Goal: Task Accomplishment & Management: Complete application form

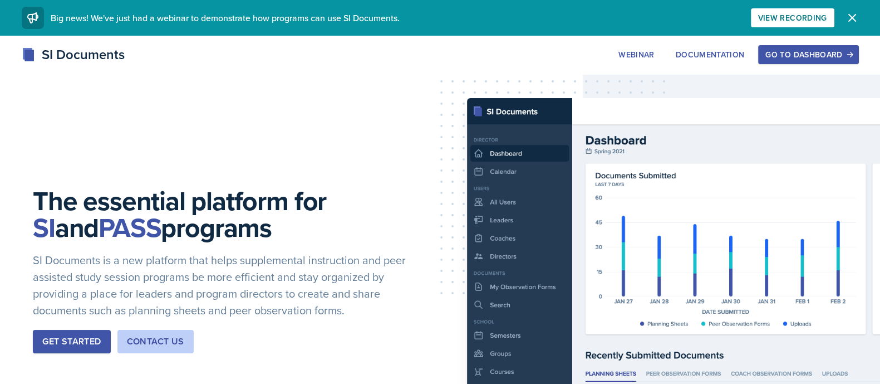
click at [817, 60] on button "Go to Dashboard" at bounding box center [808, 54] width 100 height 19
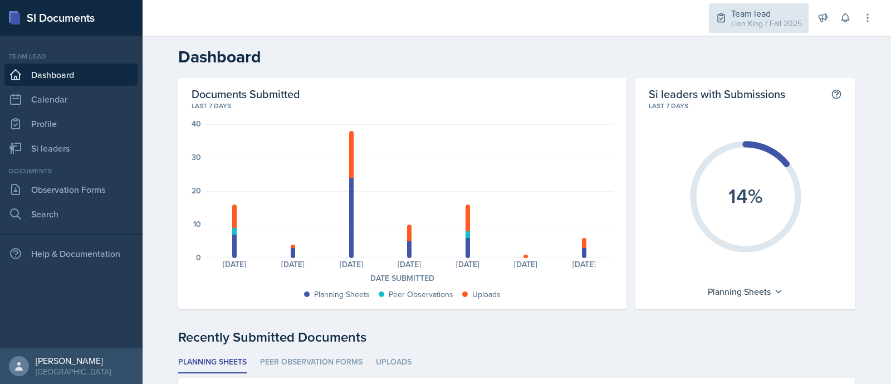
click at [788, 24] on div "Lion King / Fall 2025" at bounding box center [766, 24] width 71 height 12
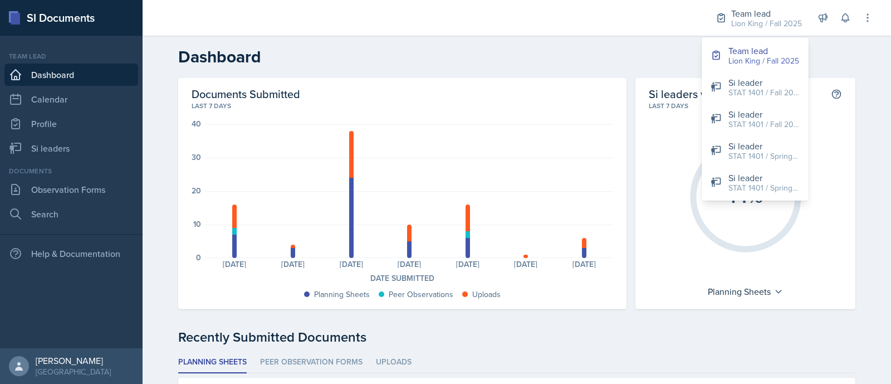
click at [423, 302] on div "Documents Submitted Last 7 days 40 30 20 10 0 Planning Sheets: 7 Peer Observati…" at bounding box center [402, 193] width 448 height 231
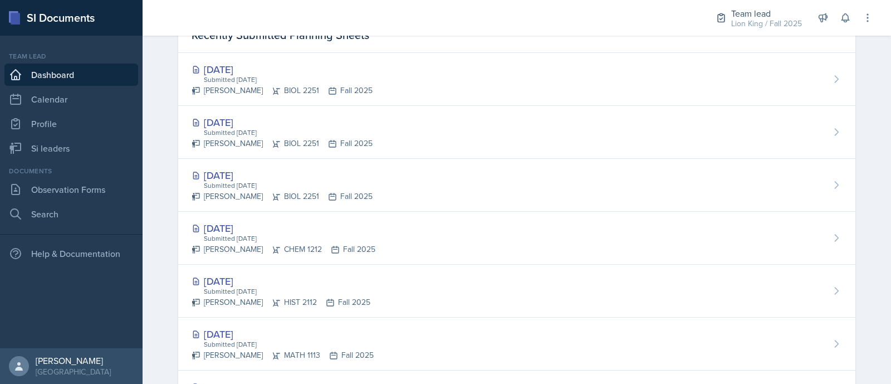
scroll to position [362, 0]
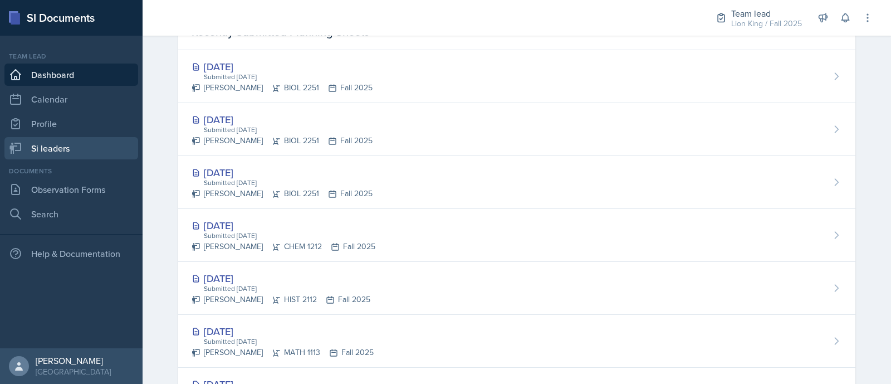
click at [77, 156] on link "Si leaders" at bounding box center [71, 148] width 134 height 22
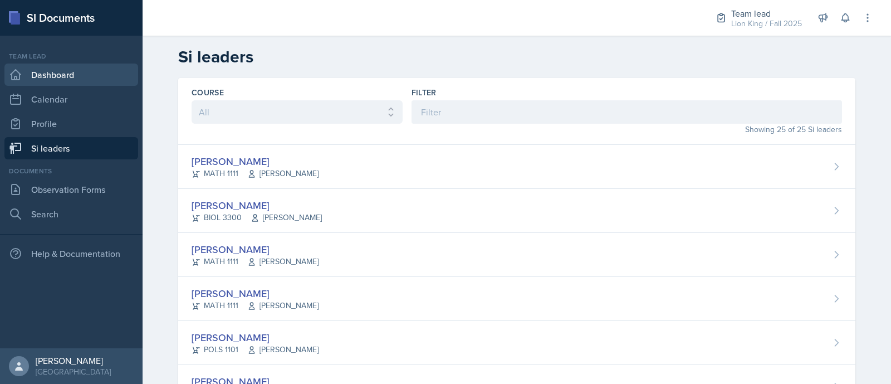
click at [83, 84] on link "Dashboard" at bounding box center [71, 74] width 134 height 22
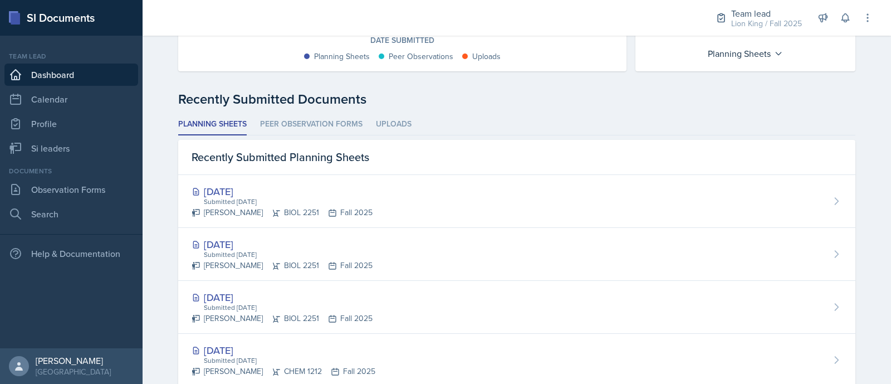
scroll to position [238, 0]
click at [320, 128] on li "Peer Observation Forms" at bounding box center [311, 124] width 102 height 22
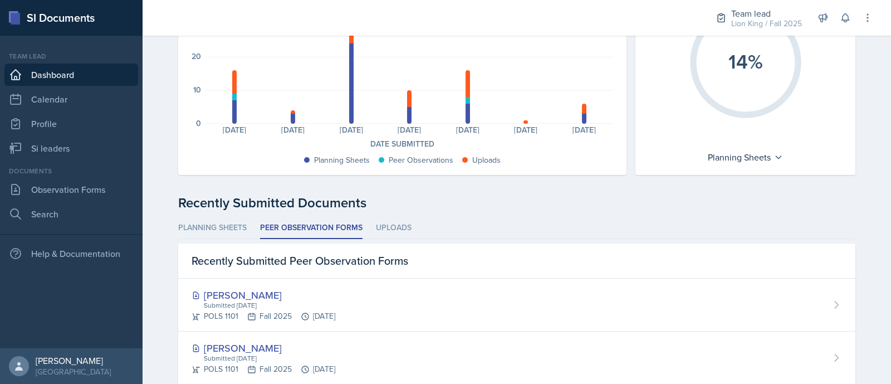
scroll to position [0, 0]
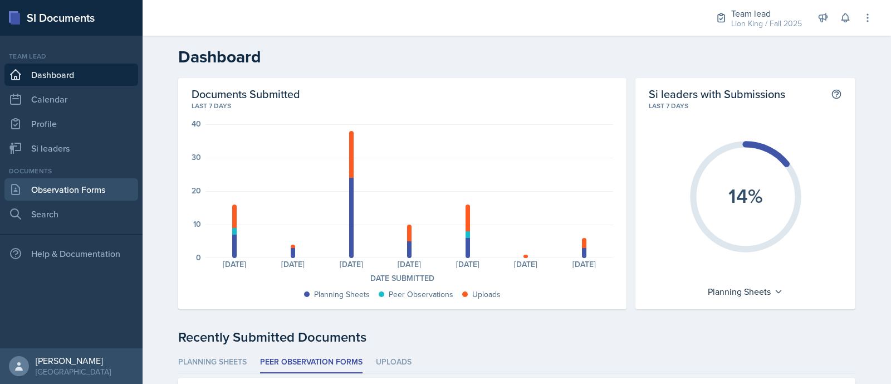
click at [95, 183] on link "Observation Forms" at bounding box center [71, 189] width 134 height 22
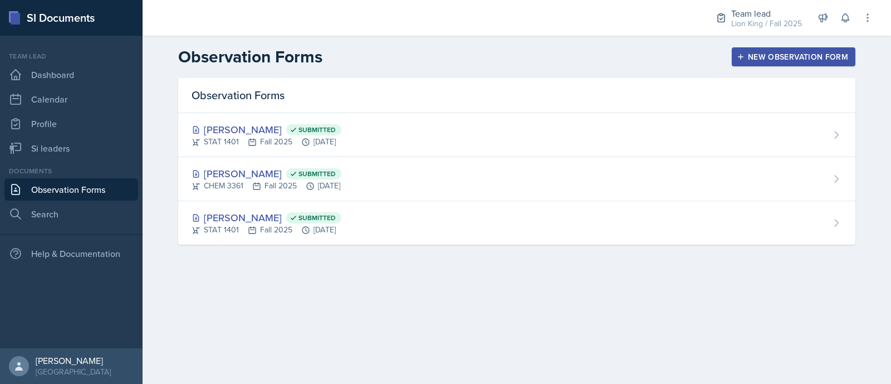
click at [792, 53] on div "New Observation Form" at bounding box center [793, 56] width 109 height 9
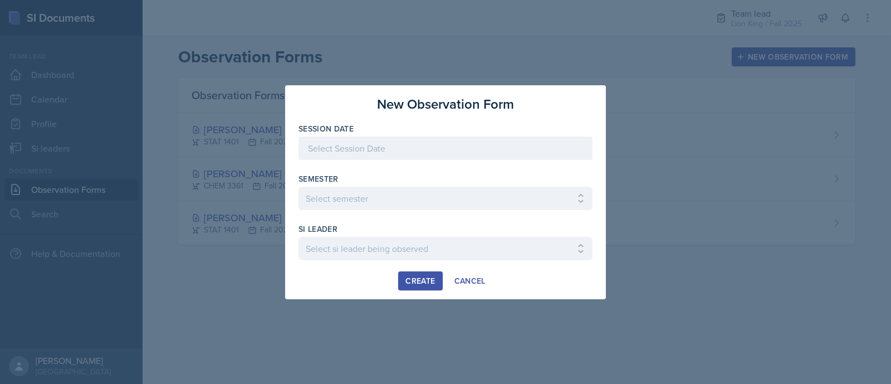
click at [461, 145] on div at bounding box center [445, 147] width 294 height 23
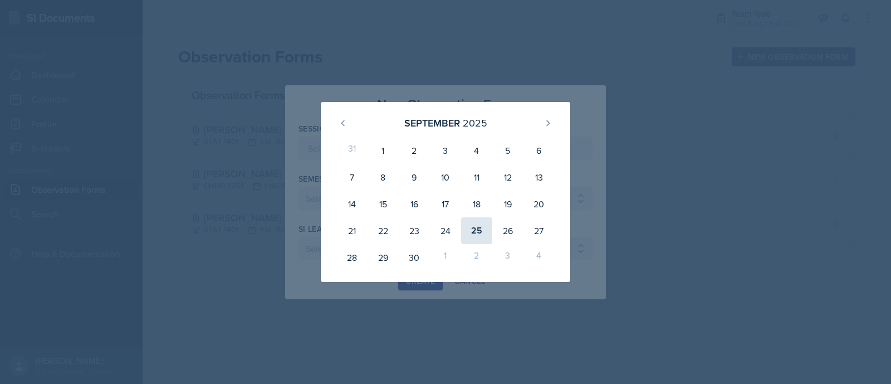
click at [473, 239] on div "25" at bounding box center [476, 230] width 31 height 27
type input "[DATE]"
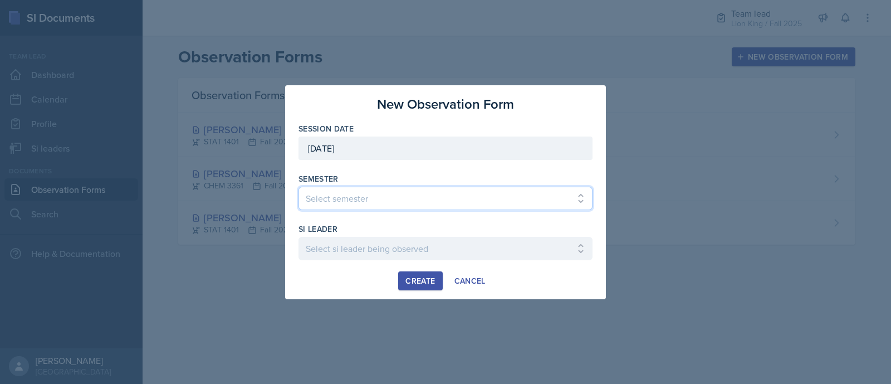
click at [423, 198] on select "Select semester All Spring 2021 Summer 2021 Spring 2022 Fall 2020 Fall 2021 Fal…" at bounding box center [445, 197] width 294 height 23
select select "2bed604d-1099-4043-b1bc-2365e8740244"
click at [298, 186] on select "Select semester All Spring 2021 Summer 2021 Spring 2022 Fall 2020 Fall 2021 Fal…" at bounding box center [445, 197] width 294 height 23
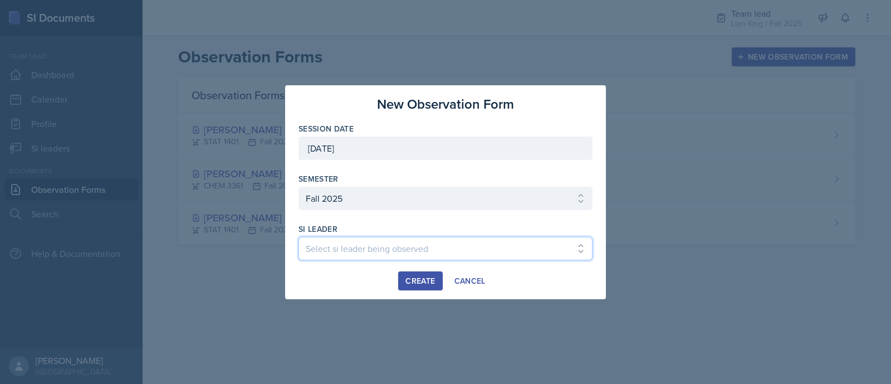
click at [339, 245] on select "Select si leader being observed Anais Gjergji / CHEM 1211 / Demon SI of Fleet S…" at bounding box center [445, 248] width 294 height 23
click at [298, 237] on select "Select si leader being observed Anais Gjergji / CHEM 1211 / Demon SI of Fleet S…" at bounding box center [445, 248] width 294 height 23
click at [512, 249] on select "Select si leader being observed Anais Gjergji / CHEM 1211 / Demon SI of Fleet S…" at bounding box center [445, 248] width 294 height 23
select select "313e3cad-ba6f-4b5e-88d4-2bfbef329720"
click at [298, 237] on select "Select si leader being observed Anais Gjergji / CHEM 1211 / Demon SI of Fleet S…" at bounding box center [445, 248] width 294 height 23
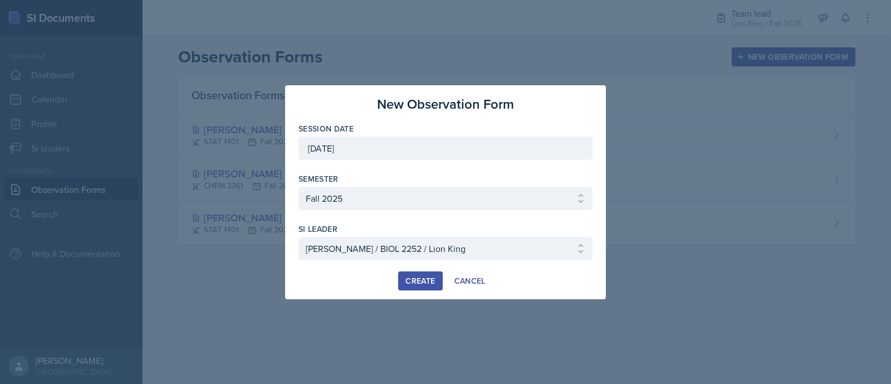
click at [415, 277] on div "Create" at bounding box center [420, 280] width 30 height 9
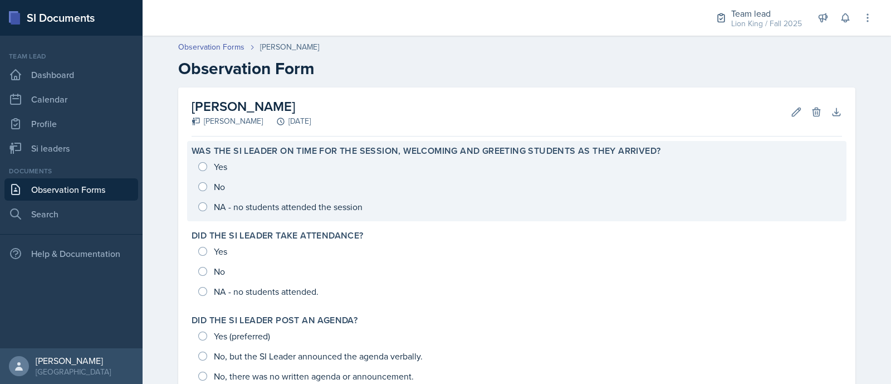
click at [202, 165] on div "Yes No NA - no students attended the session" at bounding box center [516, 186] width 650 height 60
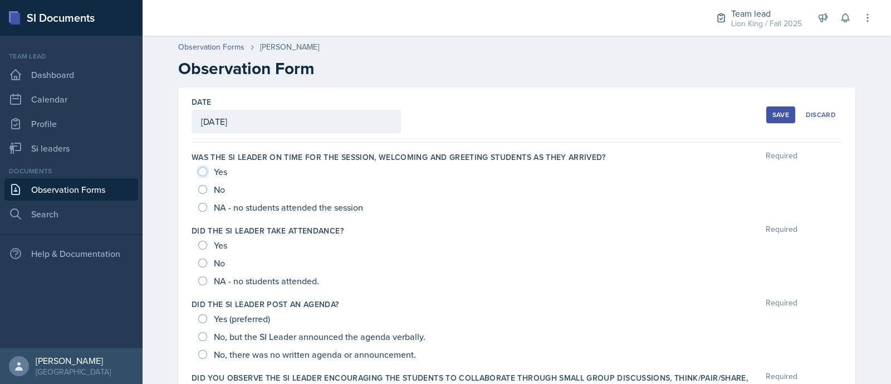
click at [198, 168] on input "Yes" at bounding box center [202, 171] width 9 height 9
radio input "true"
click at [198, 244] on input "Yes" at bounding box center [202, 244] width 9 height 9
radio input "true"
click at [200, 316] on input "Yes (preferred)" at bounding box center [202, 318] width 9 height 9
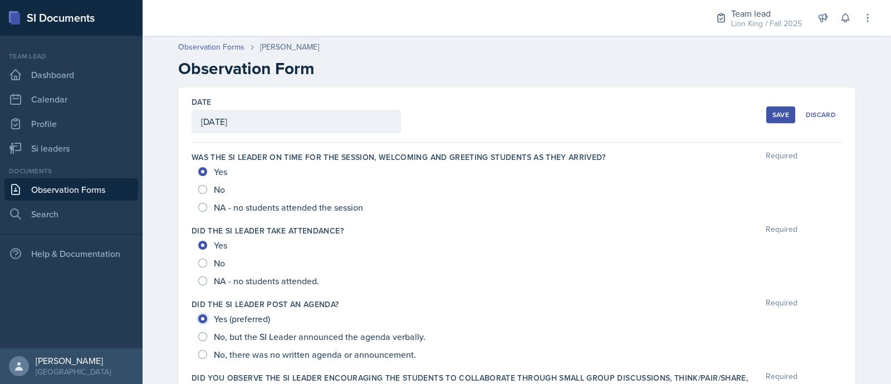
radio input "true"
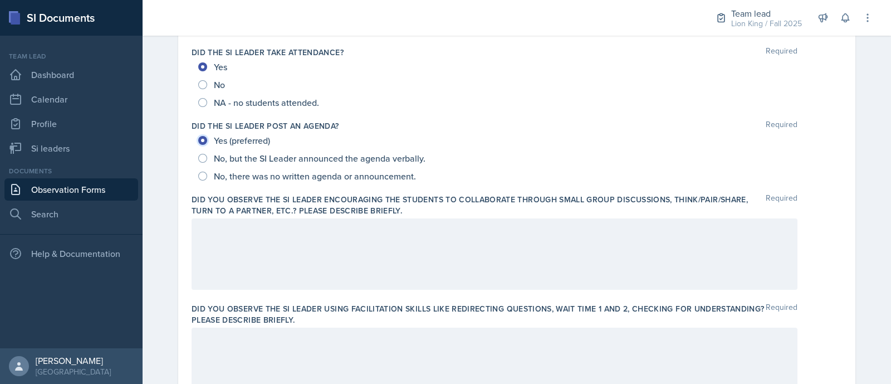
scroll to position [203, 0]
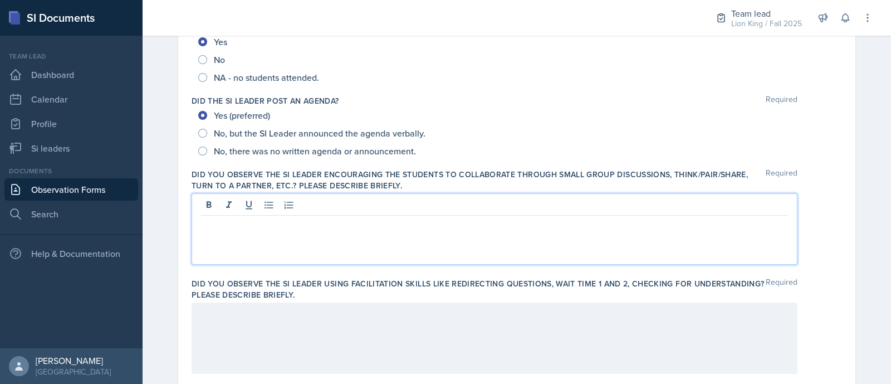
click at [382, 218] on p at bounding box center [494, 224] width 587 height 13
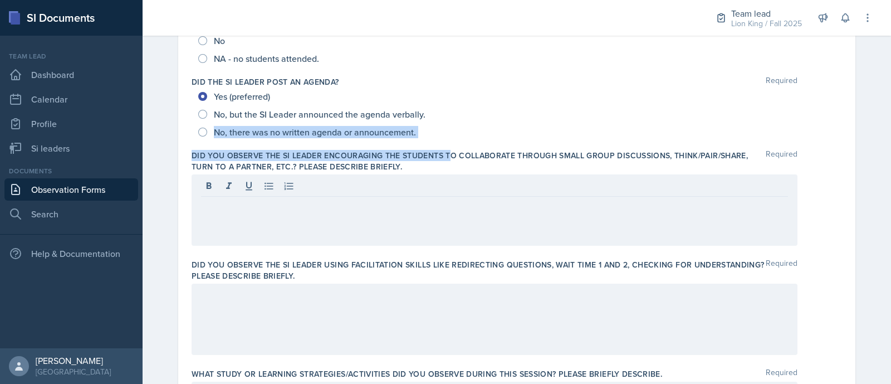
drag, startPoint x: 179, startPoint y: 141, endPoint x: 443, endPoint y: 159, distance: 264.5
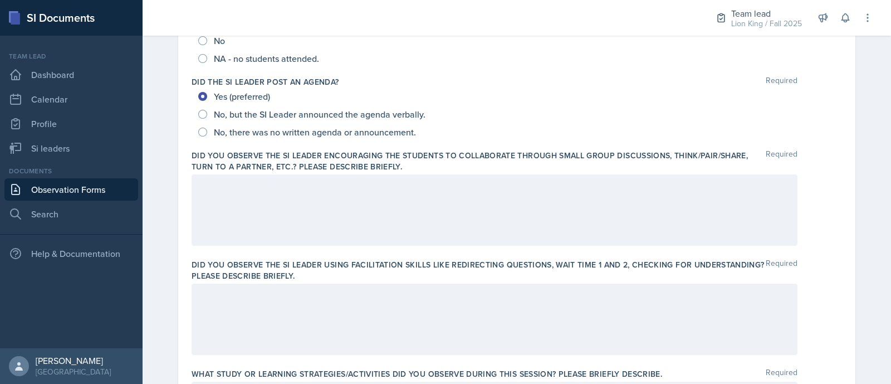
click at [406, 168] on label "Did you observe the SI Leader encouraging the students to collaborate through s…" at bounding box center [478, 161] width 574 height 22
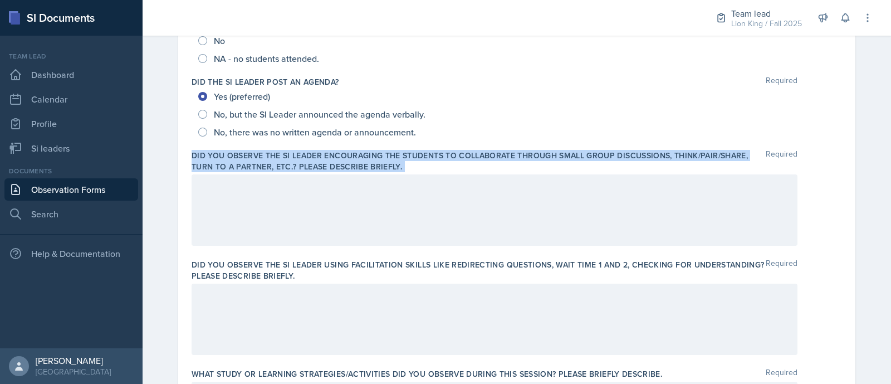
drag, startPoint x: 406, startPoint y: 168, endPoint x: 185, endPoint y: 145, distance: 222.7
copy div "Did you observe the SI Leader encouraging the students to collaborate through s…"
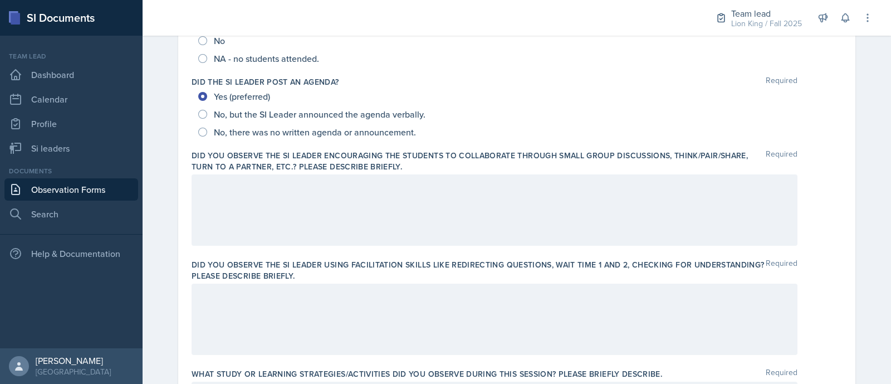
click at [259, 207] on div at bounding box center [494, 209] width 606 height 71
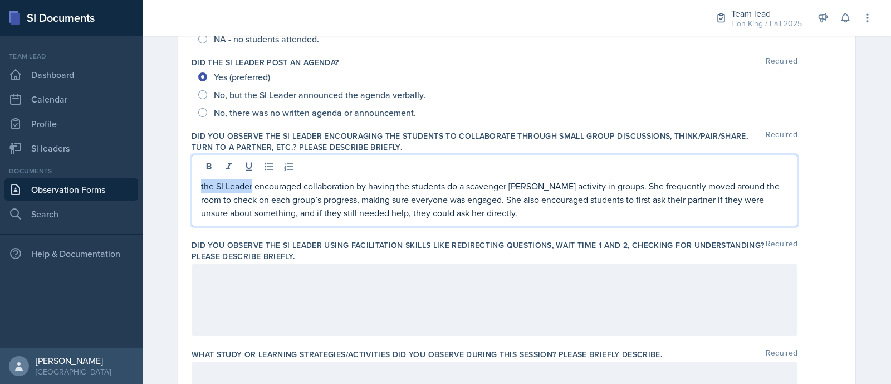
drag, startPoint x: 248, startPoint y: 188, endPoint x: 167, endPoint y: 182, distance: 81.0
click at [167, 182] on div "Date [DATE] [DATE] 31 1 2 3 4 5 6 7 8 9 10 11 12 13 14 15 16 17 18 19 20 21 22 …" at bounding box center [516, 389] width 713 height 1086
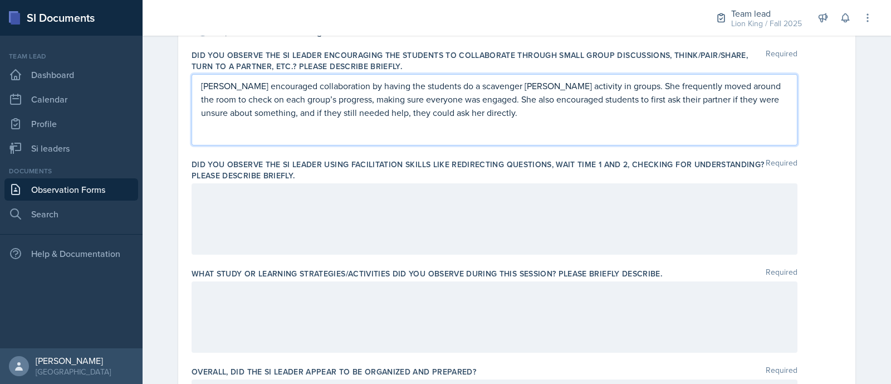
scroll to position [323, 0]
click at [239, 197] on p at bounding box center [494, 194] width 587 height 13
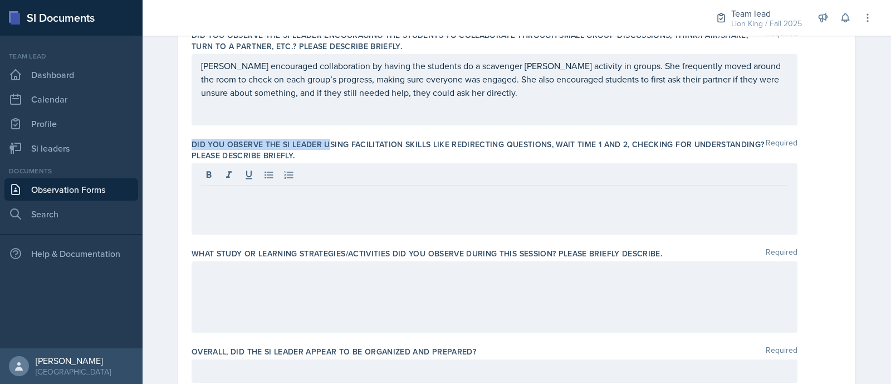
drag, startPoint x: 183, startPoint y: 136, endPoint x: 321, endPoint y: 149, distance: 138.1
click at [321, 149] on div "Date [DATE] [DATE] 31 1 2 3 4 5 6 7 8 9 10 11 12 13 14 15 16 17 18 19 20 21 22 …" at bounding box center [516, 274] width 677 height 1059
click at [321, 149] on label "Did you observe the SI Leader using facilitation skills like redirecting questi…" at bounding box center [478, 150] width 574 height 22
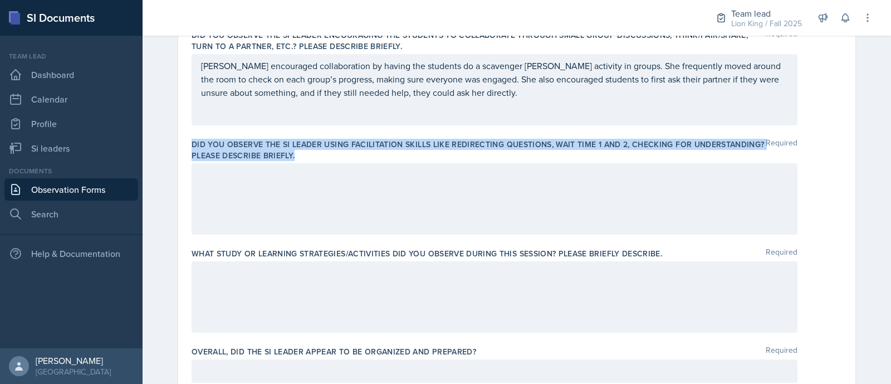
drag, startPoint x: 298, startPoint y: 149, endPoint x: 180, endPoint y: 142, distance: 118.2
click at [180, 142] on div "Date [DATE] [DATE] 31 1 2 3 4 5 6 7 8 9 10 11 12 13 14 15 16 17 18 19 20 21 22 …" at bounding box center [516, 274] width 677 height 1059
copy label "Did you observe the SI Leader using facilitation skills like redirecting questi…"
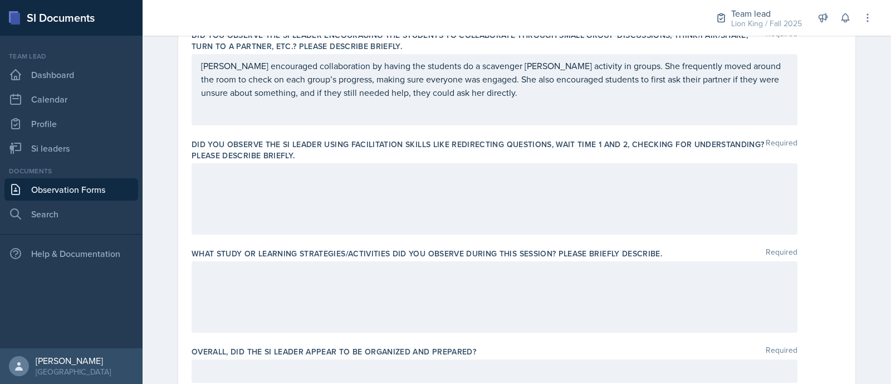
click at [343, 178] on div at bounding box center [494, 198] width 606 height 71
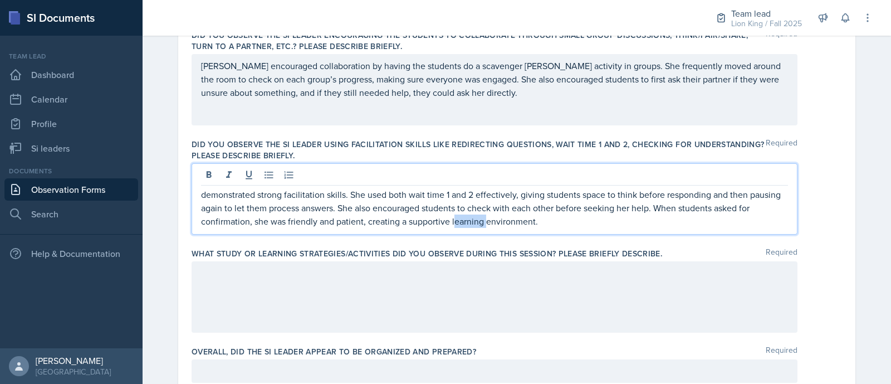
drag, startPoint x: 482, startPoint y: 221, endPoint x: 448, endPoint y: 222, distance: 34.0
click at [448, 222] on p "demonstrated strong facilitation skills. She used both wait time 1 and 2 effect…" at bounding box center [494, 208] width 587 height 40
click at [201, 193] on p "demonstrated strong facilitation skills. She used both wait time 1 and 2 effect…" at bounding box center [494, 208] width 587 height 40
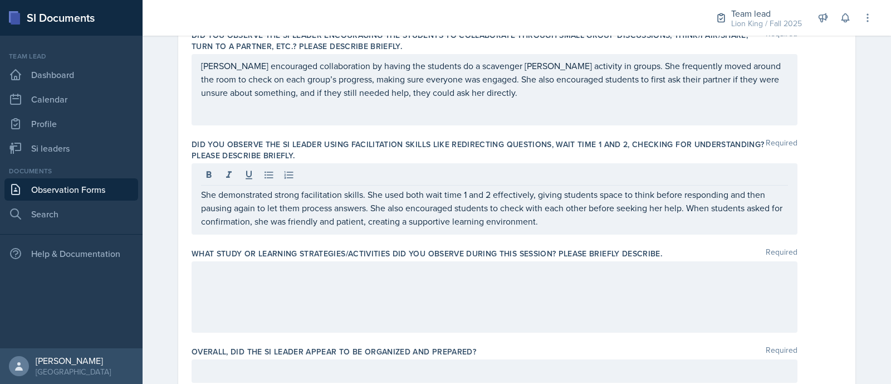
click at [250, 278] on div at bounding box center [494, 296] width 606 height 71
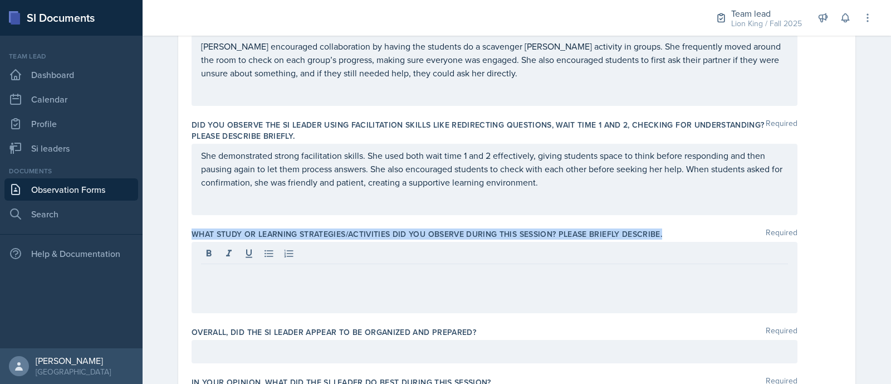
drag, startPoint x: 181, startPoint y: 234, endPoint x: 664, endPoint y: 237, distance: 482.7
click at [664, 237] on div "Date [DATE] [DATE] 31 1 2 3 4 5 6 7 8 9 10 11 12 13 14 15 16 17 18 19 20 21 22 …" at bounding box center [516, 255] width 677 height 1059
copy label "What study or learning strategies/activities did you observe during this sessio…"
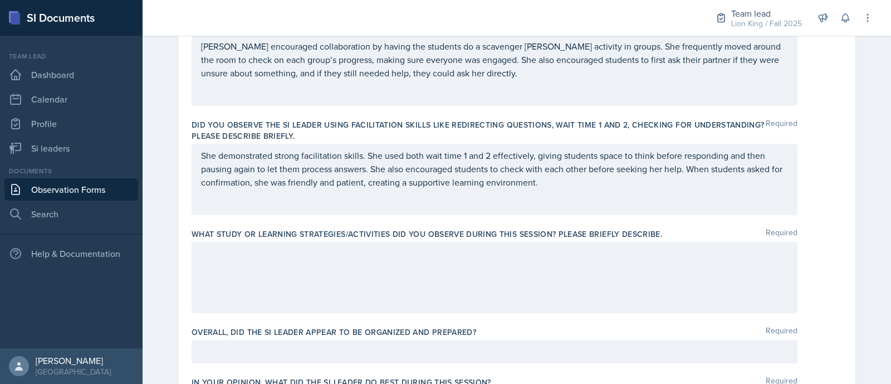
click at [276, 270] on div at bounding box center [494, 277] width 606 height 71
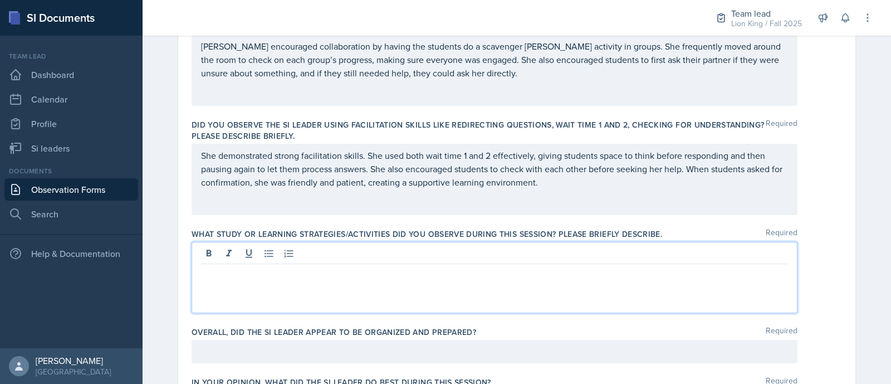
scroll to position [381, 0]
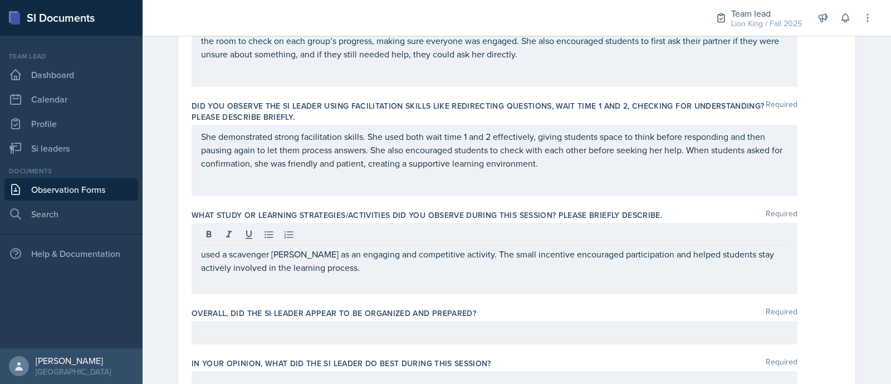
click at [192, 249] on div "used a scavenger hunt as an engaging and competitive activity. The small incent…" at bounding box center [494, 258] width 606 height 71
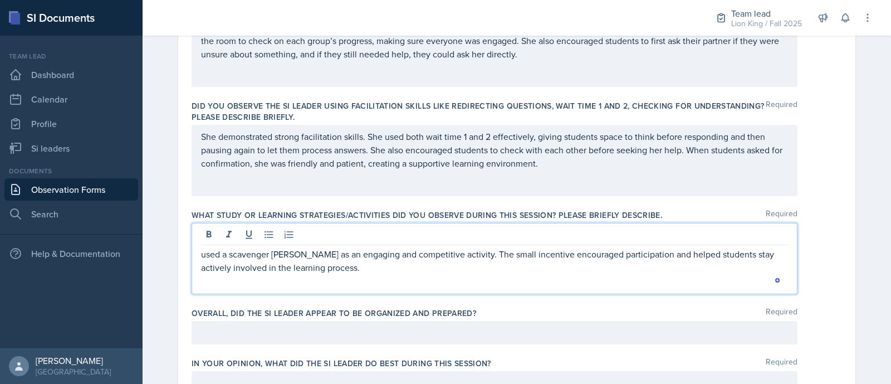
click at [192, 249] on div "used a scavenger hunt as an engaging and competitive activity. The small incent…" at bounding box center [494, 258] width 606 height 71
click at [201, 253] on p "used a scavenger hunt as an engaging and competitive activity. The small incent…" at bounding box center [494, 260] width 587 height 27
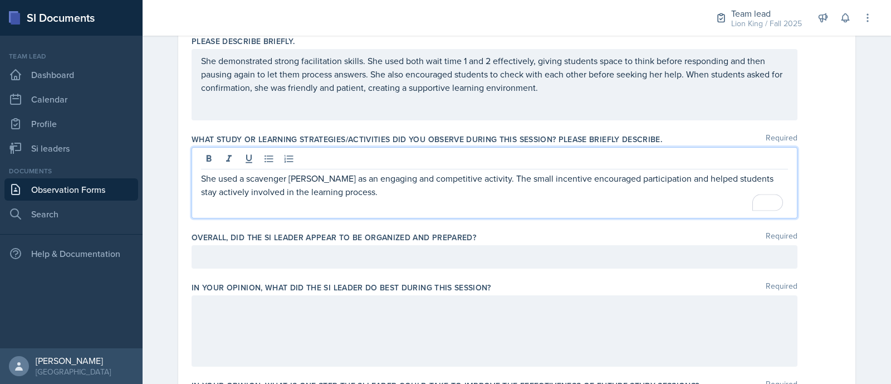
click at [753, 257] on p at bounding box center [494, 256] width 587 height 13
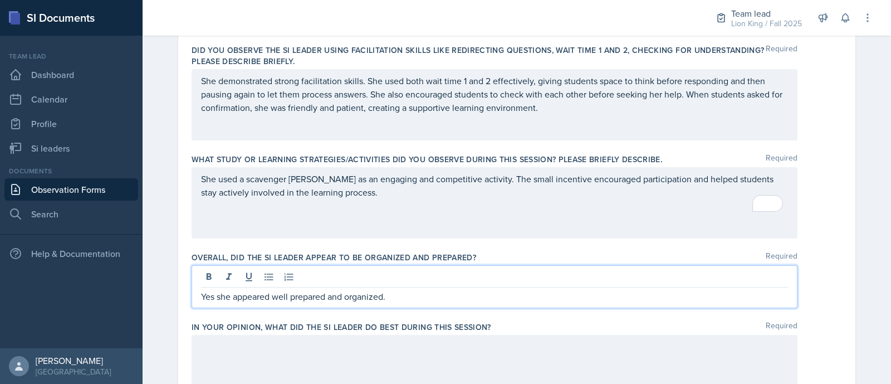
scroll to position [430, 0]
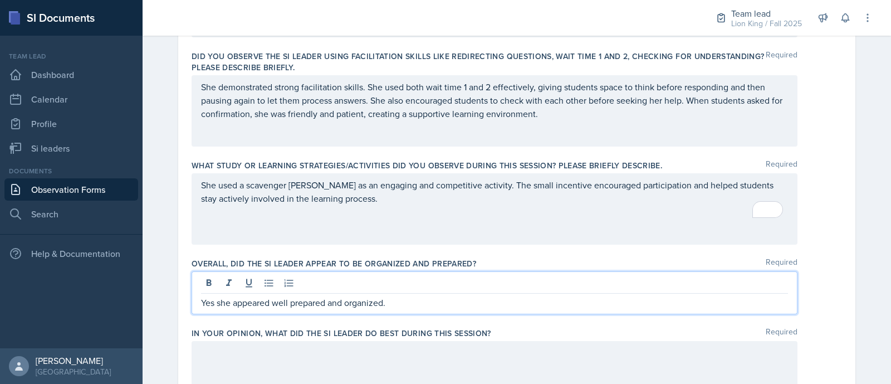
click at [576, 110] on p "She demonstrated strong facilitation skills. She used both wait time 1 and 2 ef…" at bounding box center [494, 100] width 587 height 40
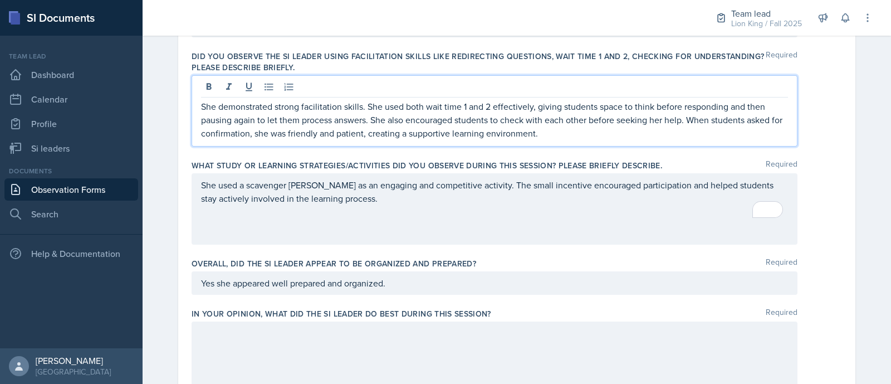
scroll to position [450, 0]
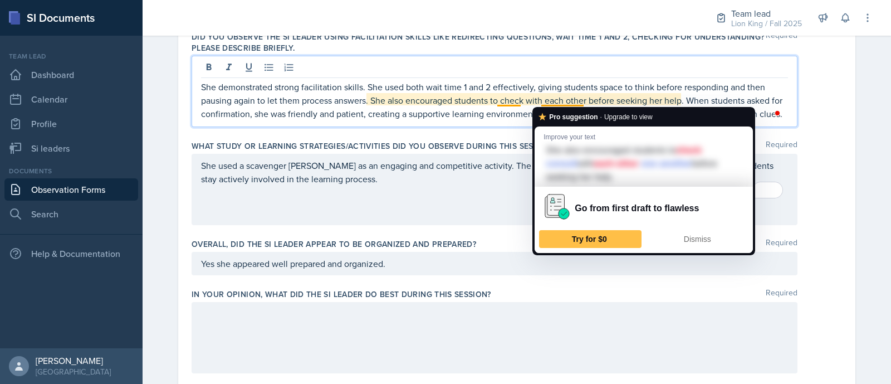
click at [561, 115] on strong "Pro suggestion" at bounding box center [573, 116] width 48 height 11
click at [686, 234] on span "Dismiss" at bounding box center [697, 238] width 27 height 9
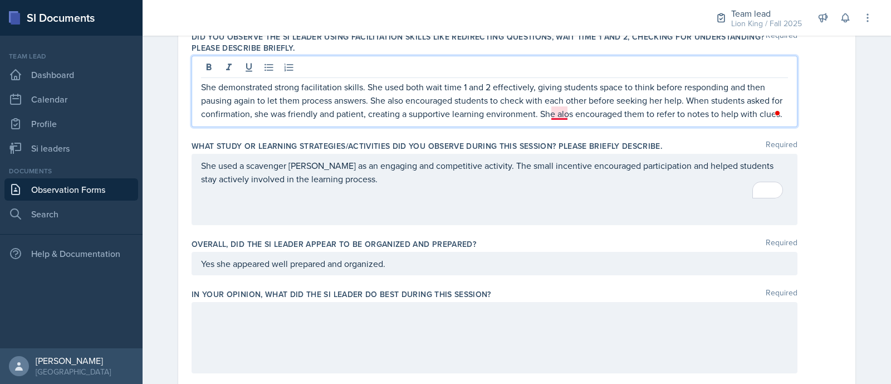
click at [558, 117] on p "She demonstrated strong facilitation skills. She used both wait time 1 and 2 ef…" at bounding box center [494, 100] width 587 height 40
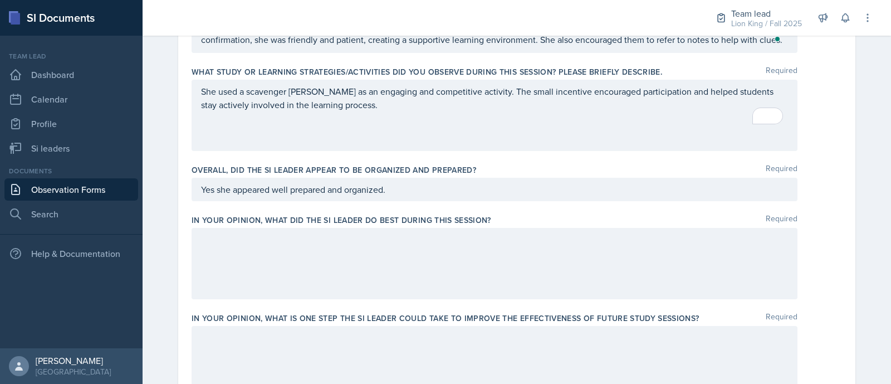
scroll to position [531, 0]
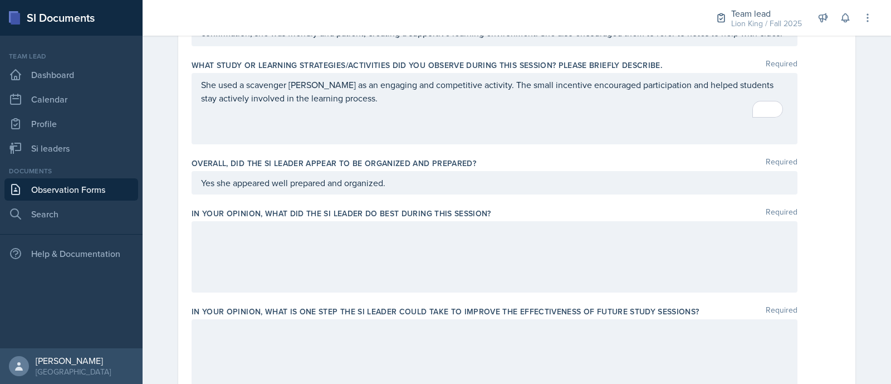
click at [523, 257] on div at bounding box center [494, 256] width 606 height 71
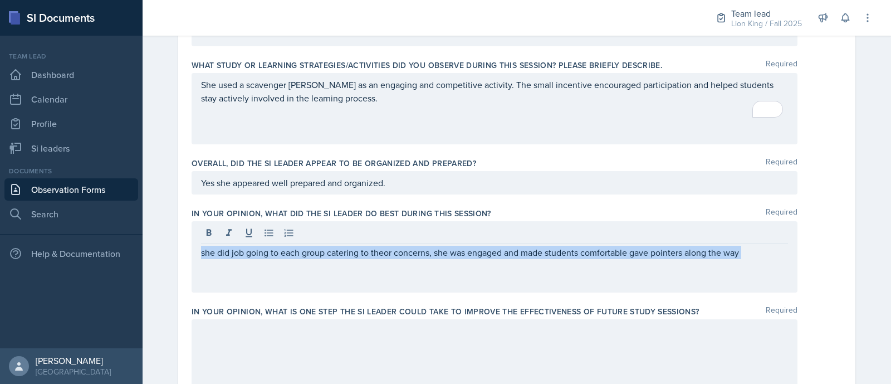
drag, startPoint x: 744, startPoint y: 268, endPoint x: 160, endPoint y: 275, distance: 584.0
click at [160, 275] on div "Date [DATE] [DATE] 31 1 2 3 4 5 6 7 8 9 10 11 12 13 14 15 16 17 18 19 20 21 22 …" at bounding box center [516, 100] width 713 height 1086
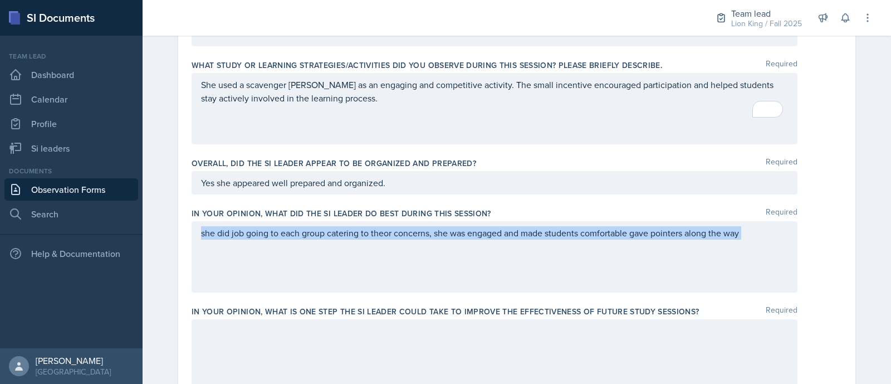
copy div "she did job going to each group catering to theor concerns, she was engaged and…"
click at [390, 228] on p "she did job going to each group catering to theor concerns, she was engaged and…" at bounding box center [494, 232] width 587 height 13
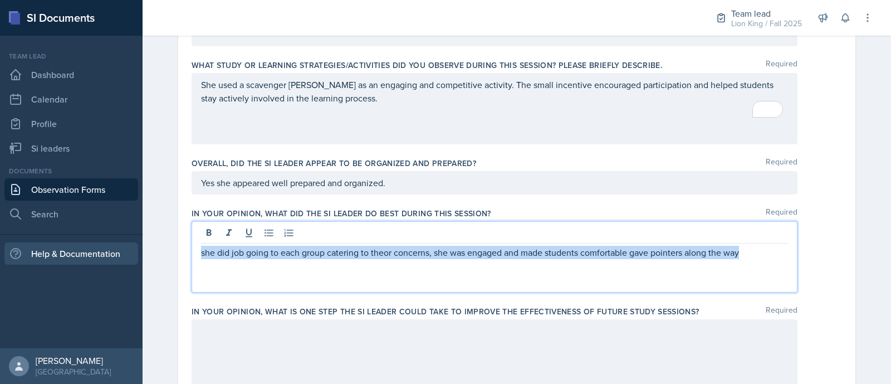
drag, startPoint x: 753, startPoint y: 255, endPoint x: 78, endPoint y: 244, distance: 675.3
click at [78, 244] on div "SI Documents Team lead Dashboard Calendar Profile Si leaders Documents Observat…" at bounding box center [445, 192] width 891 height 384
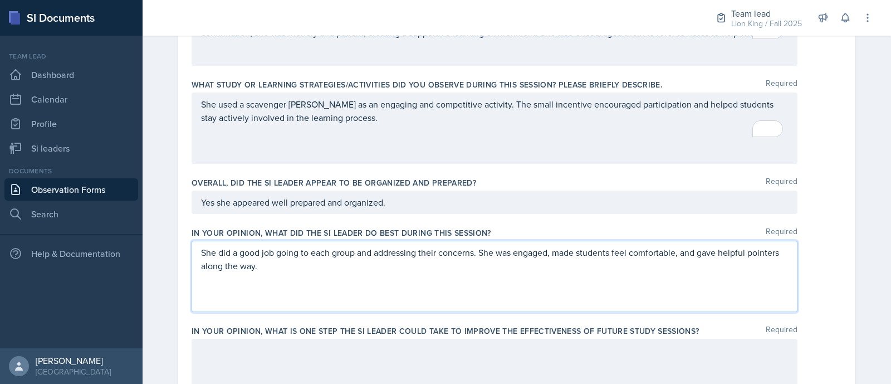
click at [335, 263] on p "She did a good job going to each group and addressing their concerns. She was e…" at bounding box center [494, 258] width 587 height 27
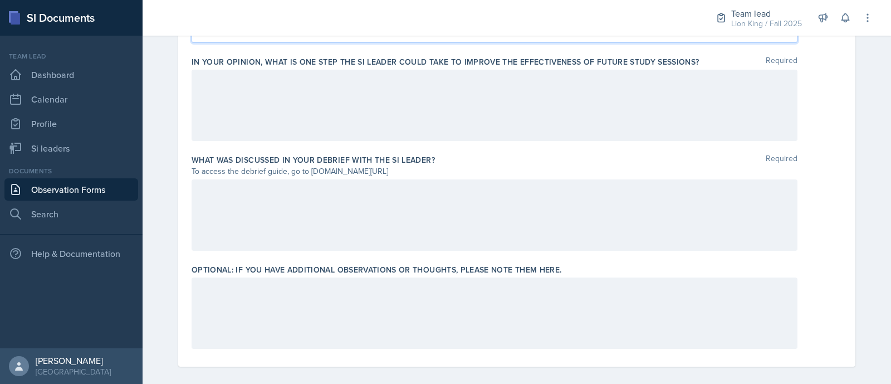
scroll to position [788, 0]
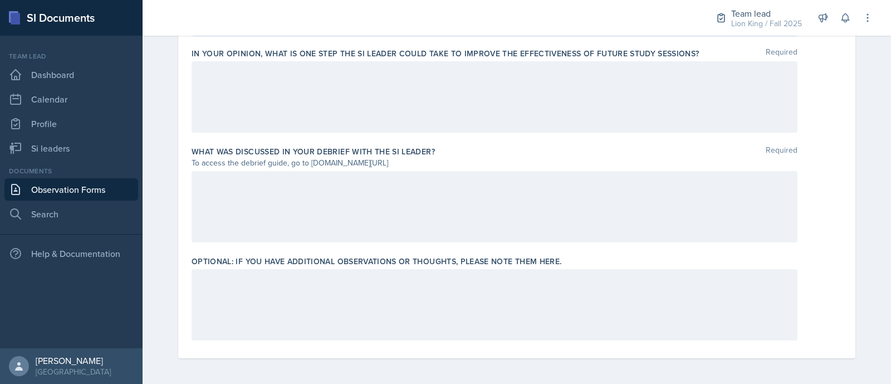
click at [339, 201] on div at bounding box center [494, 206] width 606 height 71
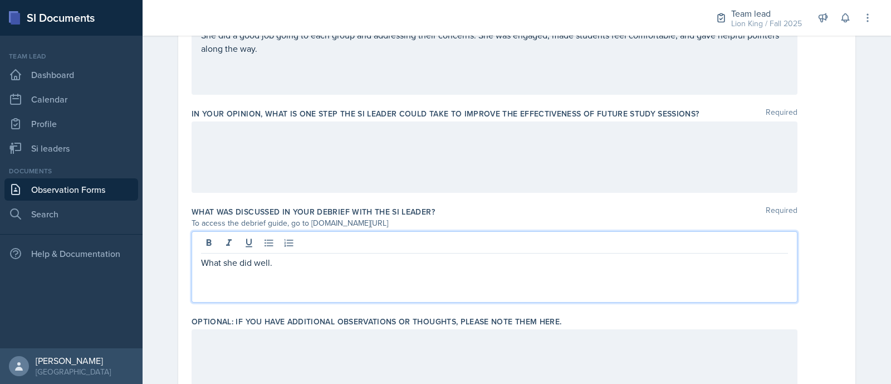
scroll to position [735, 0]
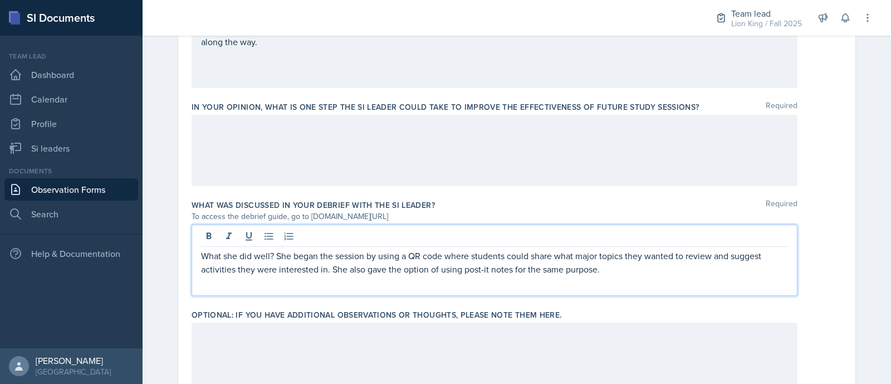
click at [618, 256] on p "What she did well? She began the session by using a QR code where students coul…" at bounding box center [494, 262] width 587 height 27
click at [708, 254] on p "What she did well? She began the session by using a QR code where students coul…" at bounding box center [494, 262] width 587 height 27
click at [696, 271] on p "What she did well? She began the session by using a QR code where students coul…" at bounding box center [494, 262] width 587 height 27
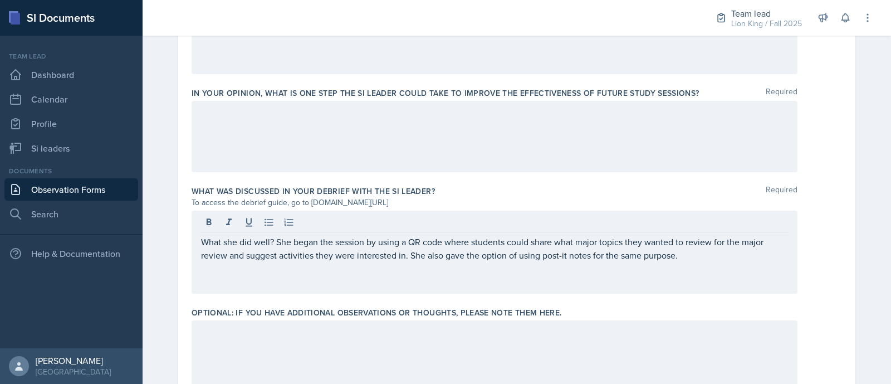
scroll to position [760, 0]
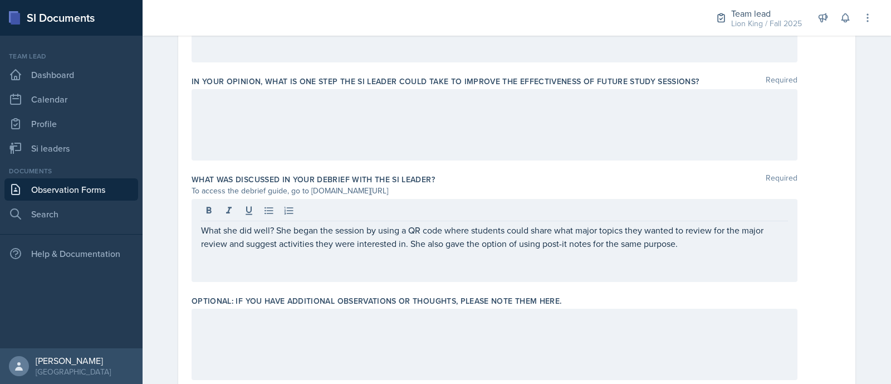
click at [671, 240] on p "What she did well? She began the session by using a QR code where students coul…" at bounding box center [494, 236] width 587 height 27
click at [779, 265] on html "SI Documents Team lead Dashboard Calendar Profile Si leaders Documents Observat…" at bounding box center [445, 192] width 891 height 384
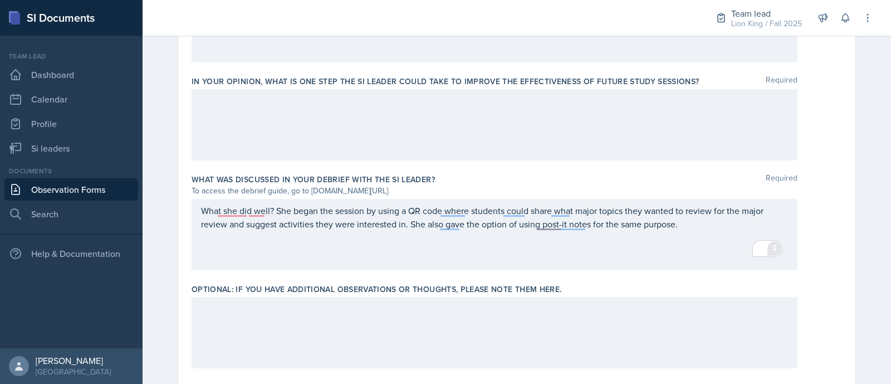
click at [778, 243] on html "SI Documents Team lead Dashboard Calendar Profile Si leaders Documents Observat…" at bounding box center [445, 192] width 891 height 384
drag, startPoint x: 778, startPoint y: 243, endPoint x: 772, endPoint y: 246, distance: 6.7
click at [773, 248] on div "3" at bounding box center [774, 248] width 12 height 12
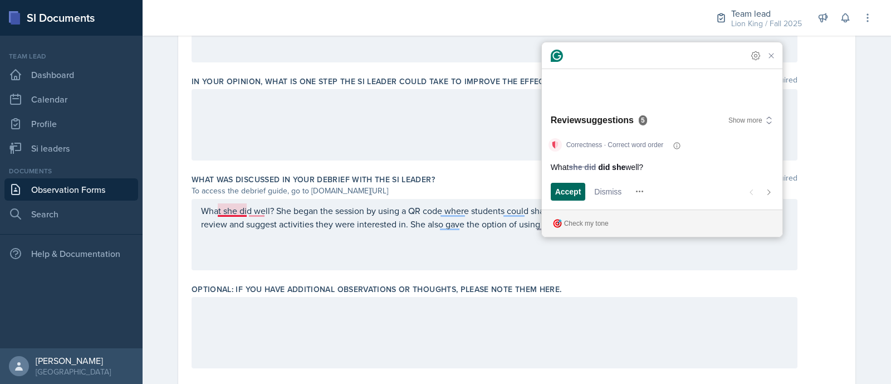
click at [578, 188] on span "Accept" at bounding box center [568, 191] width 26 height 12
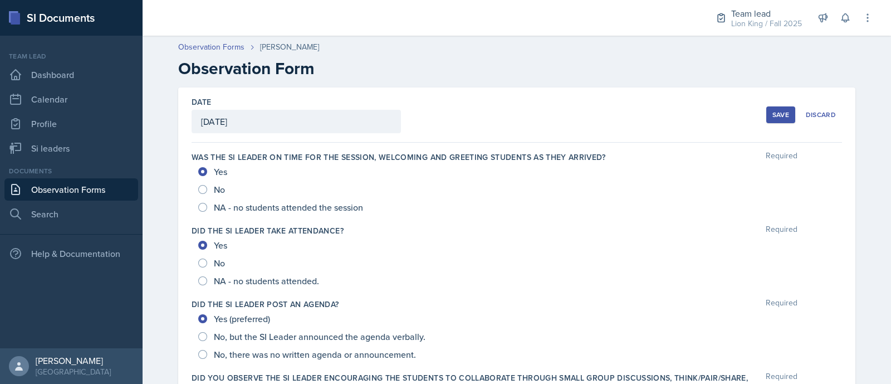
scroll to position [694, 0]
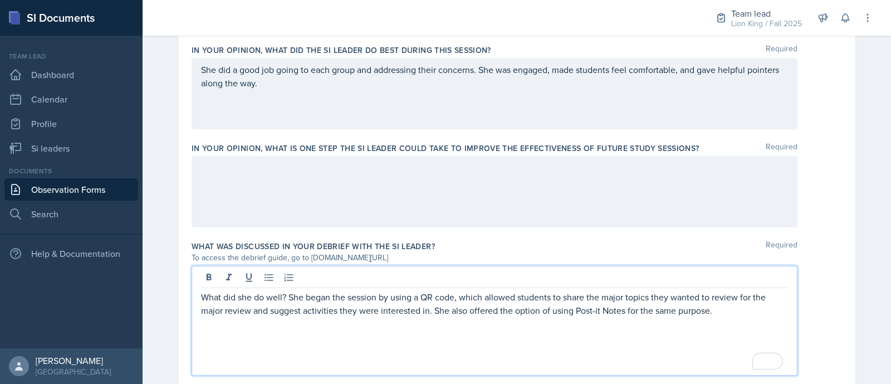
click at [739, 297] on p "What did she do well? She began the session by using a QR code, which allowed s…" at bounding box center [494, 303] width 587 height 27
click at [724, 313] on p "What did she do well? She began the session by using a QR code, which allowed s…" at bounding box center [494, 303] width 587 height 27
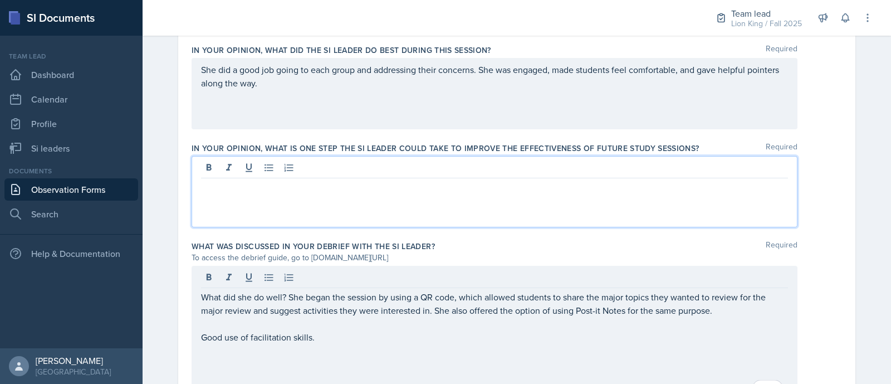
click at [467, 160] on div at bounding box center [494, 191] width 606 height 71
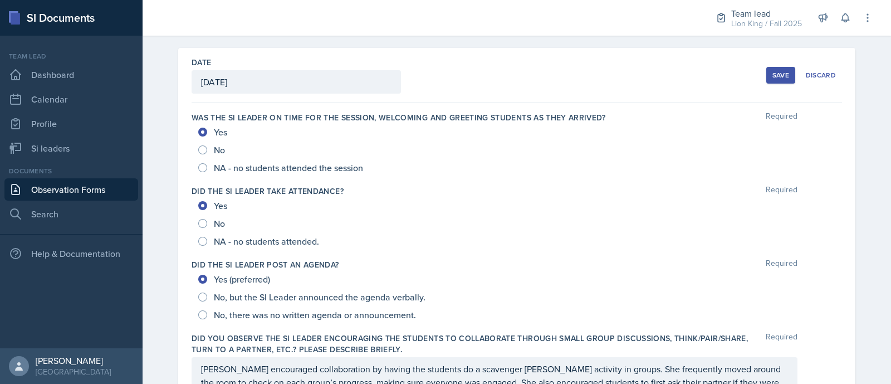
scroll to position [0, 0]
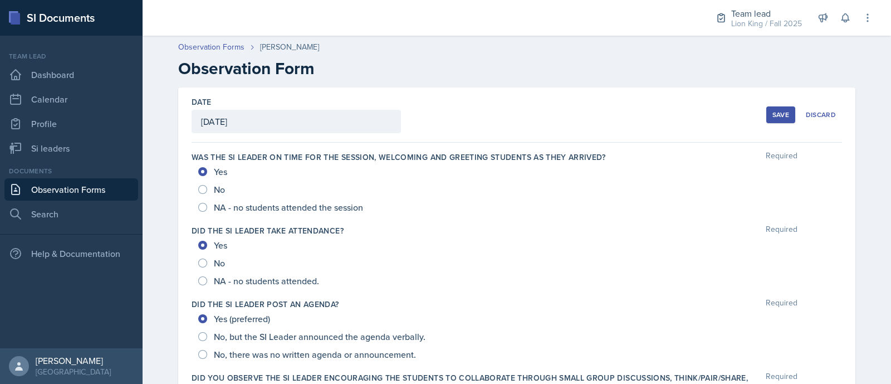
click at [777, 116] on div "Save" at bounding box center [780, 114] width 17 height 9
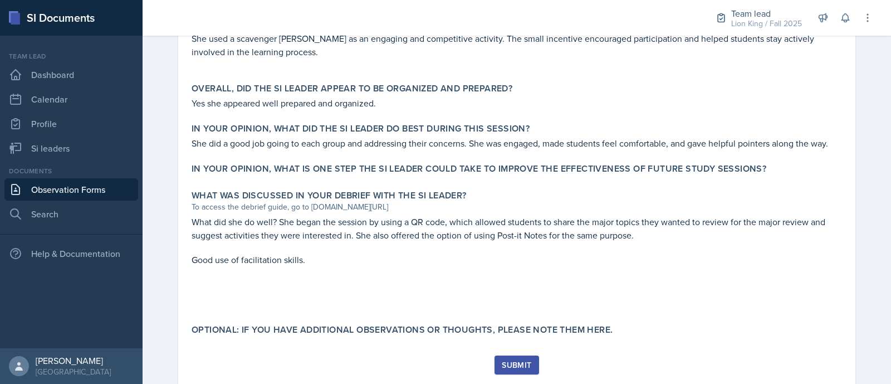
scroll to position [566, 0]
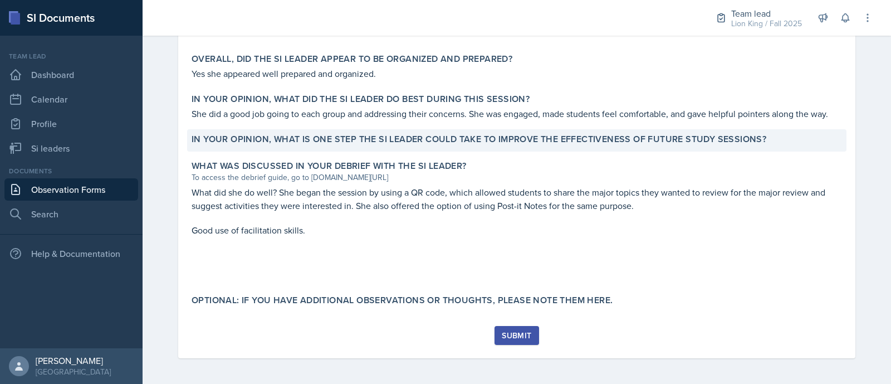
click at [491, 140] on label "In your opinion, what is ONE step the SI Leader could take to improve the effec…" at bounding box center [478, 139] width 574 height 11
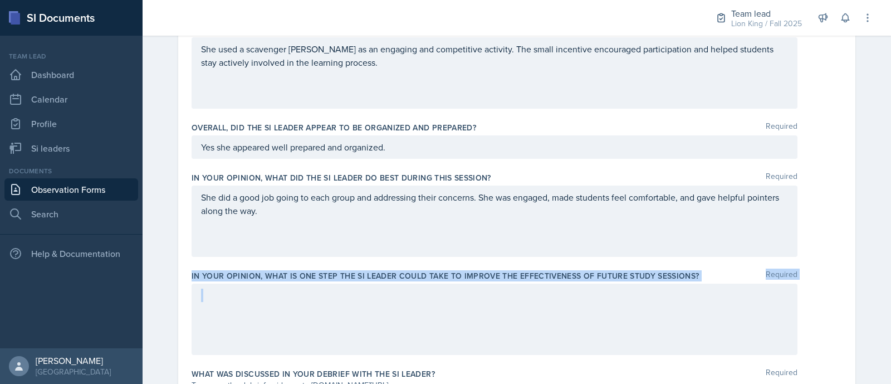
drag, startPoint x: 180, startPoint y: 273, endPoint x: 739, endPoint y: 282, distance: 558.4
click at [739, 282] on div "Date [DATE] [DATE] 31 1 2 3 4 5 6 7 8 9 10 11 12 13 14 15 16 17 18 19 20 21 22 …" at bounding box center [516, 73] width 677 height 1104
copy div "In your opinion, what is ONE step the SI Leader could take to improve the effec…"
click at [279, 299] on p at bounding box center [494, 294] width 587 height 13
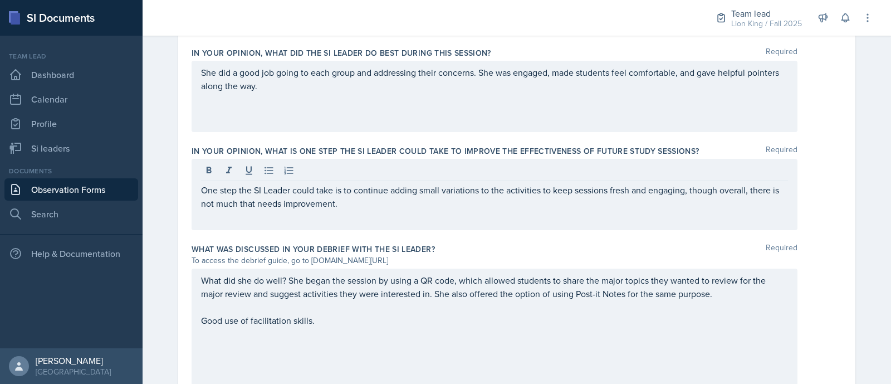
scroll to position [696, 0]
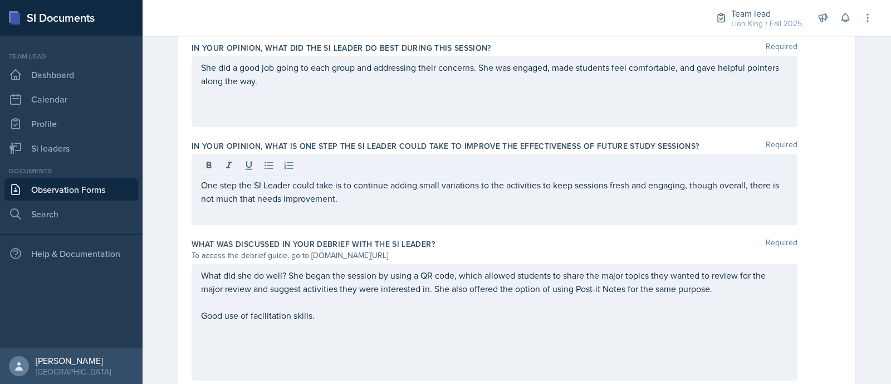
click at [346, 313] on div "What did she do well? She began the session by using a QR code, which allowed s…" at bounding box center [494, 321] width 587 height 107
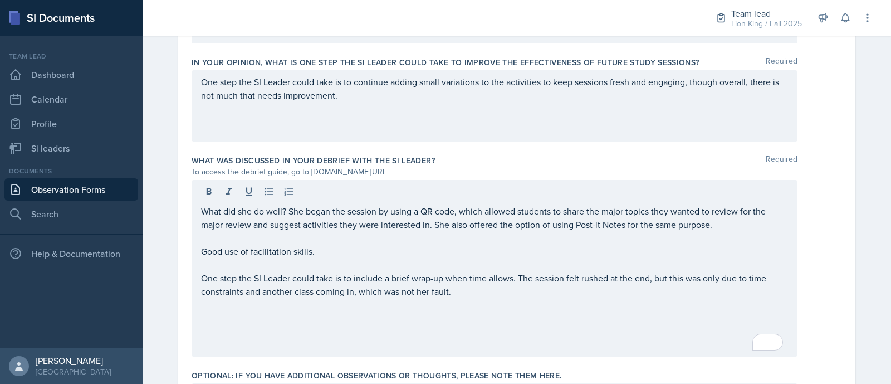
scroll to position [781, 0]
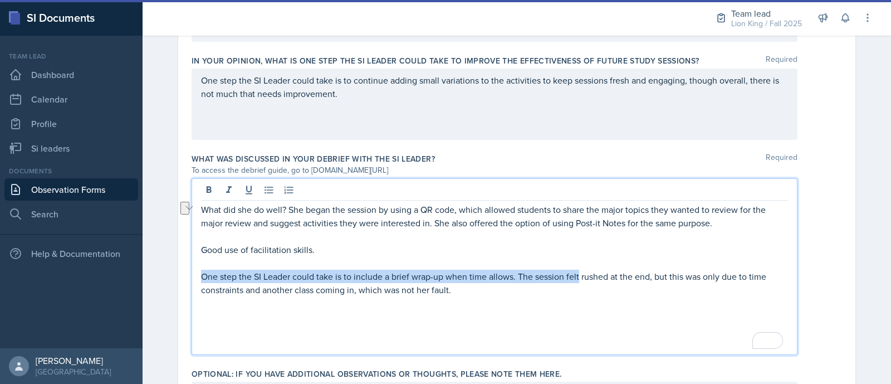
drag, startPoint x: 574, startPoint y: 276, endPoint x: 193, endPoint y: 279, distance: 381.3
click at [193, 279] on main "Observation Forms [PERSON_NAME] Observation Form Date [DATE] [DATE] 31 1 2 3 4 …" at bounding box center [517, 210] width 748 height 348
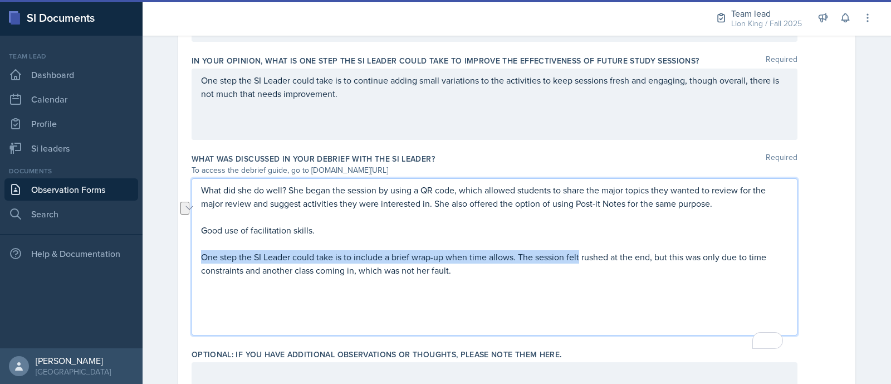
scroll to position [762, 0]
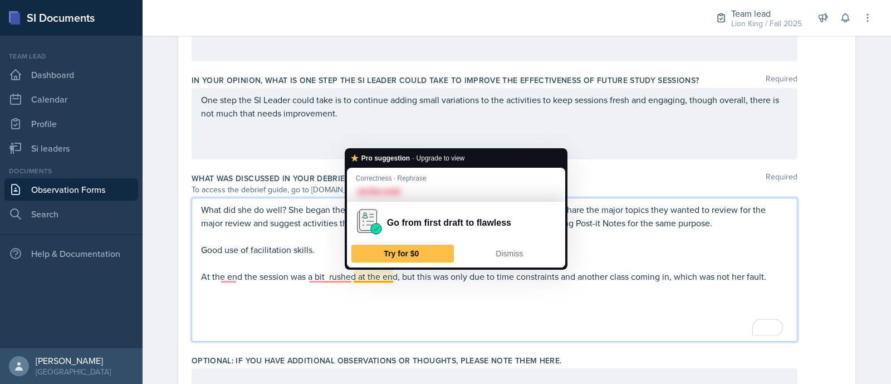
click at [392, 278] on p "At the end the session was a bit rushed at the end, but this was only due to ti…" at bounding box center [494, 275] width 587 height 13
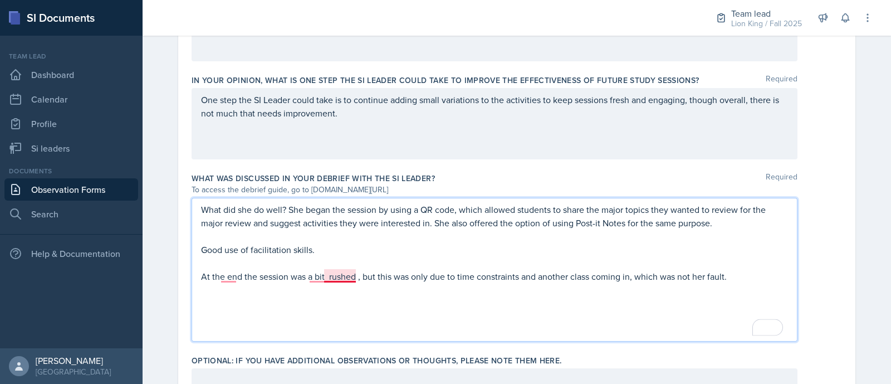
click at [330, 279] on p "At the end the session was a bit rushed , but this was only due to time constra…" at bounding box center [494, 275] width 587 height 13
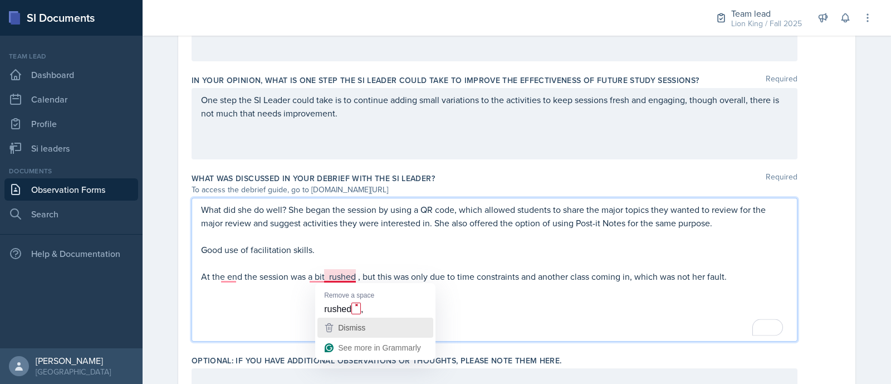
click at [353, 317] on button "Dismiss" at bounding box center [375, 327] width 116 height 20
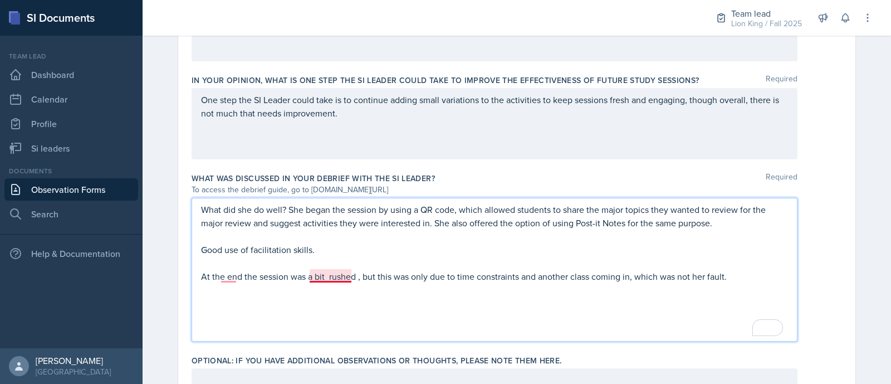
click at [330, 274] on p "At the end the session was a bit rushed , but this was only due to time constra…" at bounding box center [494, 275] width 587 height 13
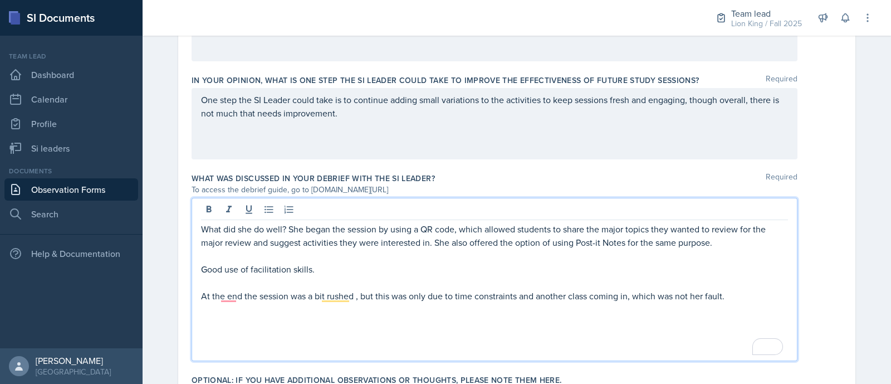
scroll to position [781, 0]
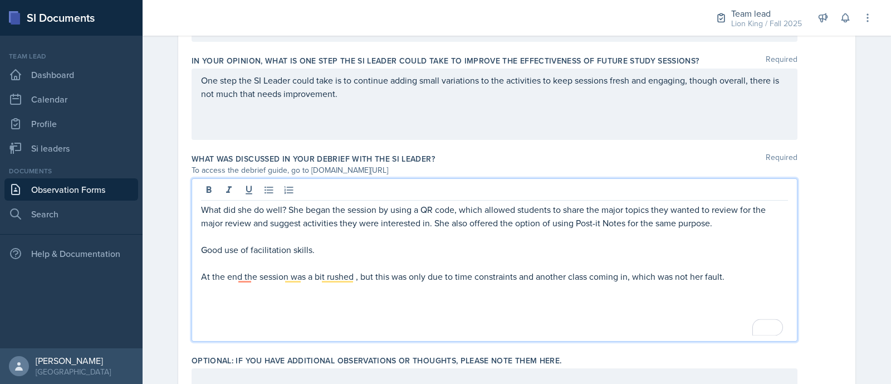
click at [234, 273] on p "At the end the session was a bit rushed , but this was only due to time constra…" at bounding box center [494, 275] width 587 height 13
click at [243, 278] on p "At the end the session was a bit rushed , but this was only due to time constra…" at bounding box center [494, 275] width 587 height 13
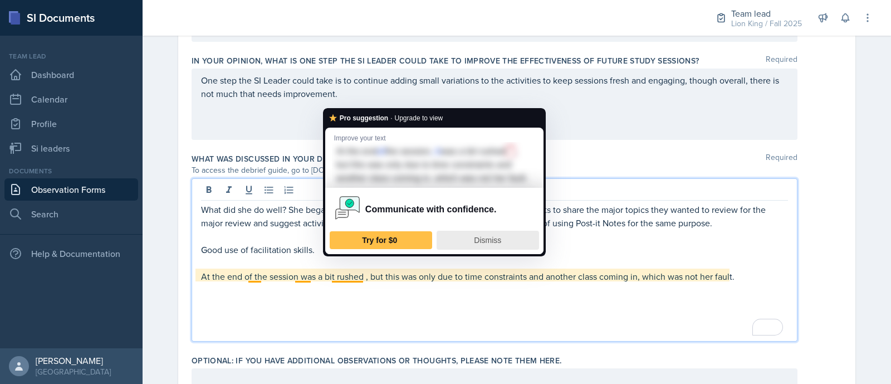
click at [490, 244] on span "Dismiss" at bounding box center [487, 239] width 27 height 9
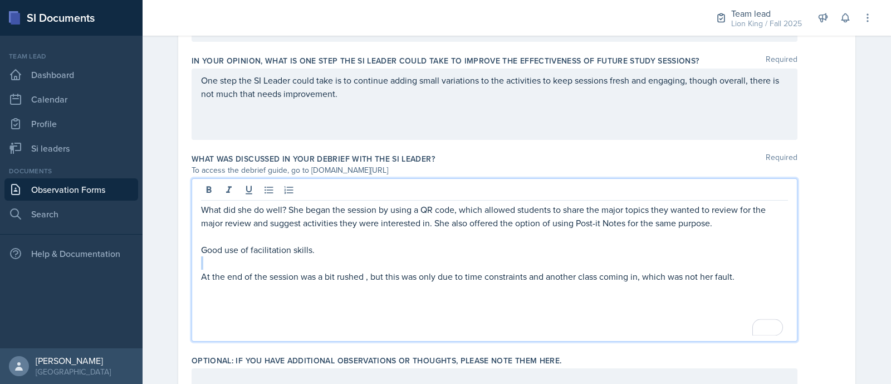
click at [490, 249] on p "Good use of facilitation skills." at bounding box center [494, 249] width 587 height 13
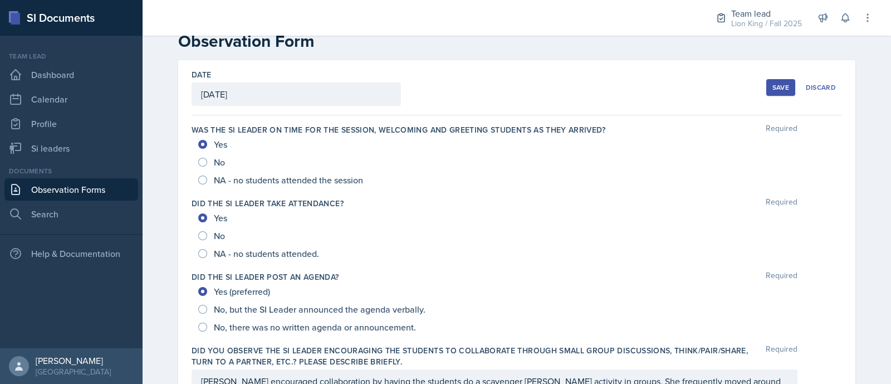
scroll to position [0, 0]
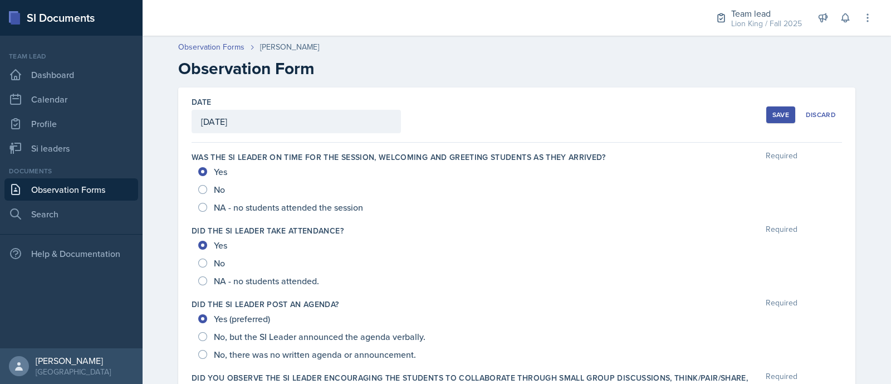
click at [777, 109] on button "Save" at bounding box center [780, 114] width 29 height 17
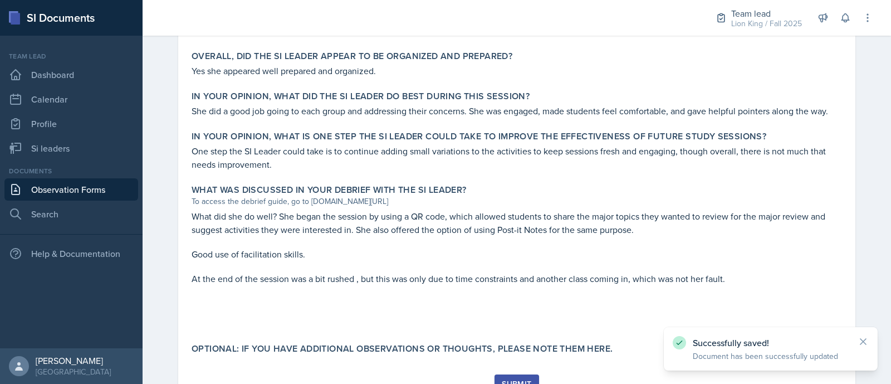
scroll to position [618, 0]
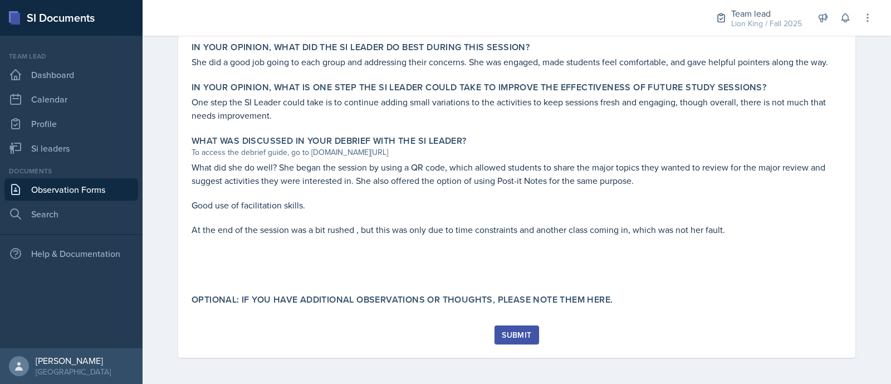
click at [504, 330] on div "Submit" at bounding box center [517, 334] width 30 height 9
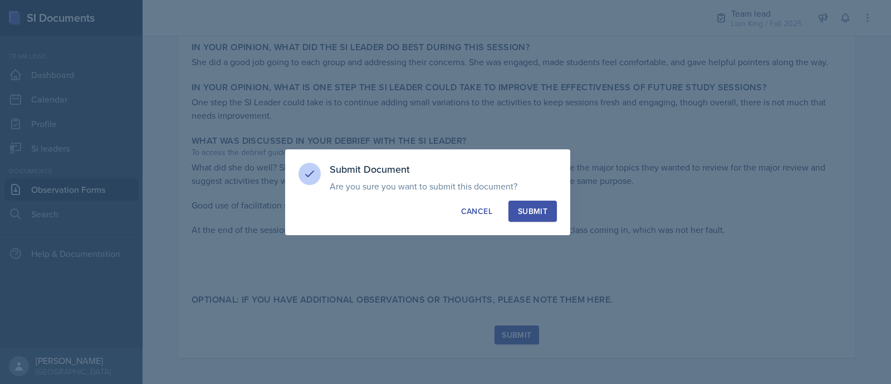
click at [529, 215] on div "Submit" at bounding box center [533, 210] width 30 height 11
radio input "true"
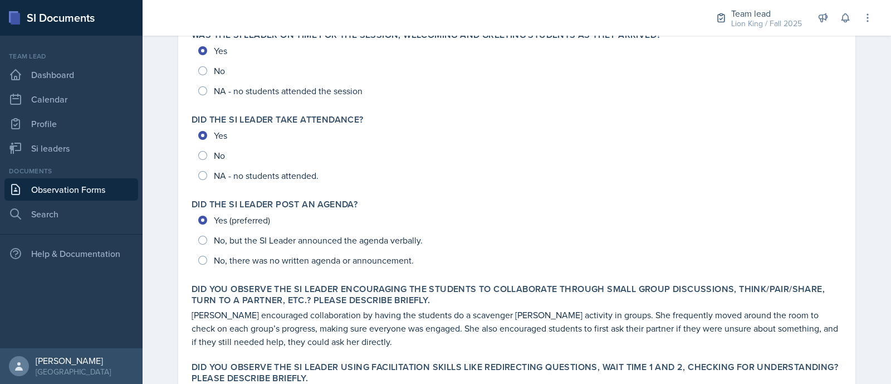
scroll to position [0, 0]
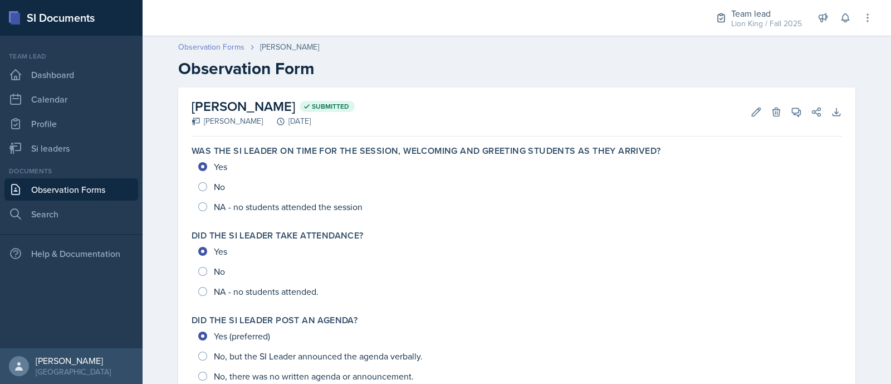
click at [217, 46] on link "Observation Forms" at bounding box center [211, 47] width 66 height 12
